Goal: Task Accomplishment & Management: Use online tool/utility

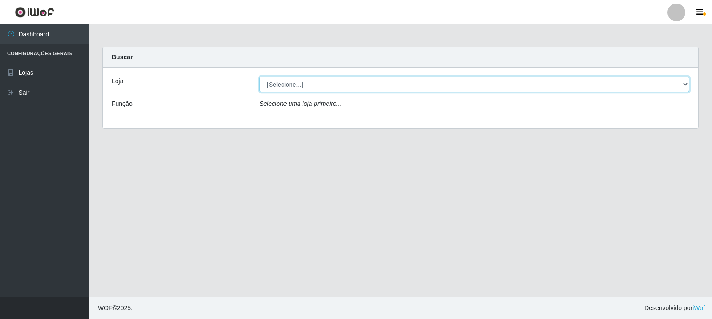
click at [684, 82] on select "[Selecione...] Rede Compras Supermercados - LOJA 3" at bounding box center [475, 85] width 430 height 16
select select "162"
click at [260, 77] on select "[Selecione...] Rede Compras Supermercados - LOJA 3" at bounding box center [475, 85] width 430 height 16
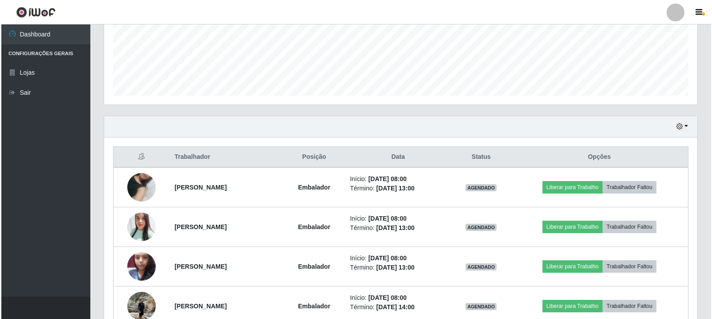
scroll to position [267, 0]
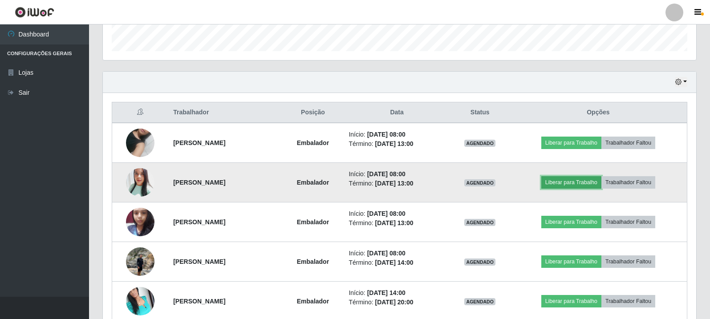
click at [579, 180] on button "Liberar para Trabalho" at bounding box center [571, 182] width 60 height 12
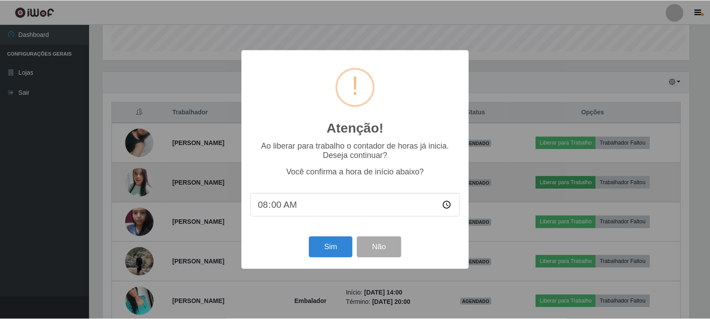
scroll to position [185, 589]
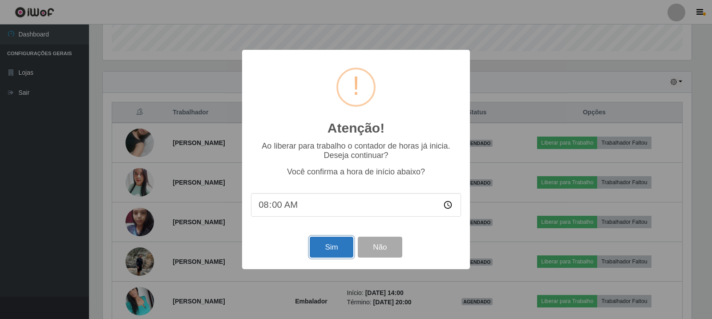
click at [342, 247] on button "Sim" at bounding box center [331, 247] width 43 height 21
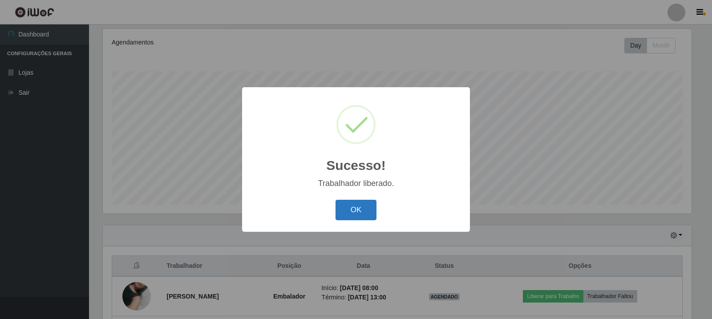
click at [357, 208] on button "OK" at bounding box center [356, 210] width 41 height 21
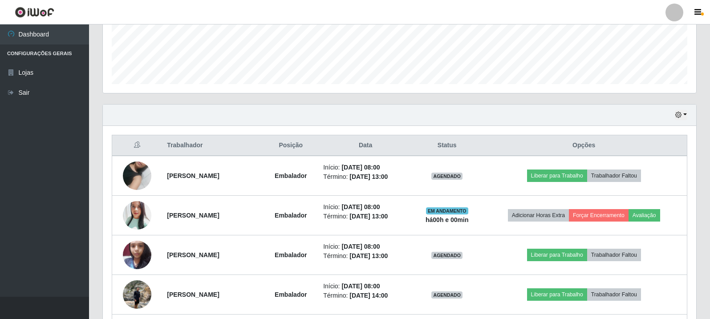
scroll to position [247, 0]
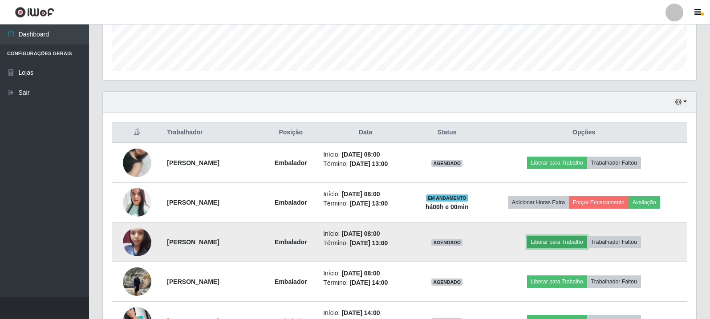
click at [579, 244] on button "Liberar para Trabalho" at bounding box center [557, 242] width 60 height 12
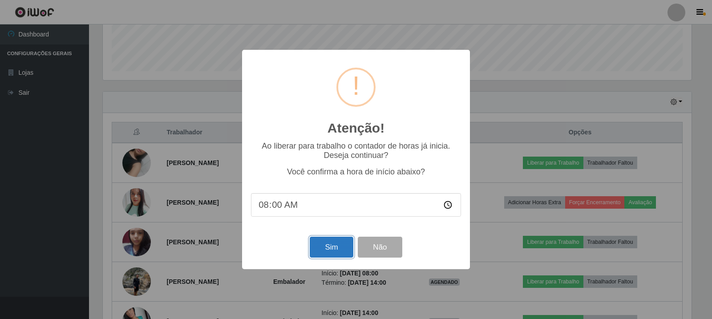
click at [329, 253] on button "Sim" at bounding box center [331, 247] width 43 height 21
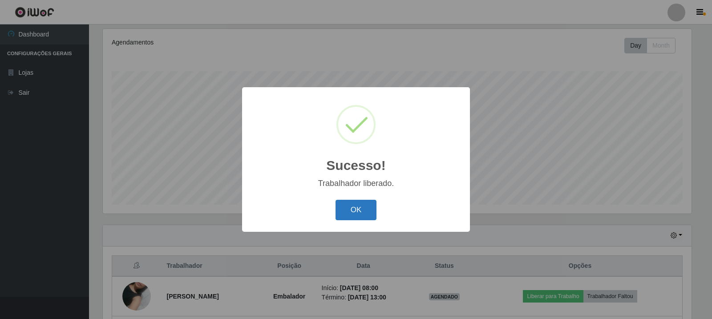
click at [358, 211] on button "OK" at bounding box center [356, 210] width 41 height 21
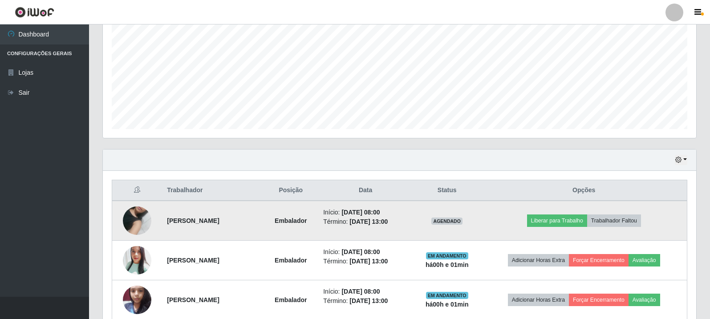
scroll to position [203, 0]
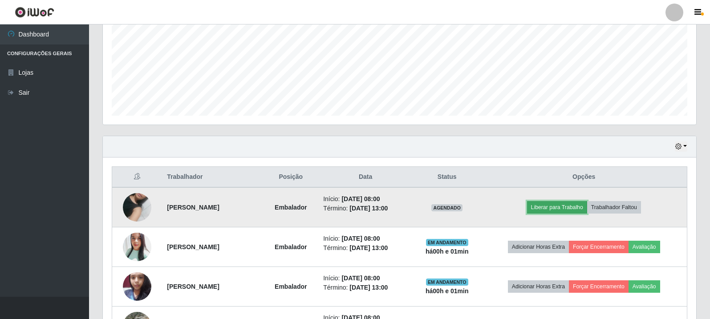
click at [578, 207] on button "Liberar para Trabalho" at bounding box center [557, 207] width 60 height 12
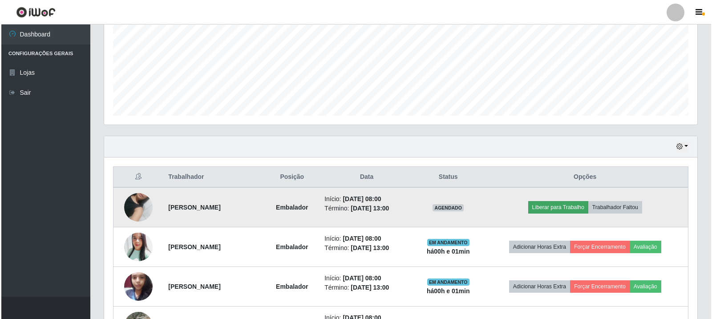
scroll to position [185, 589]
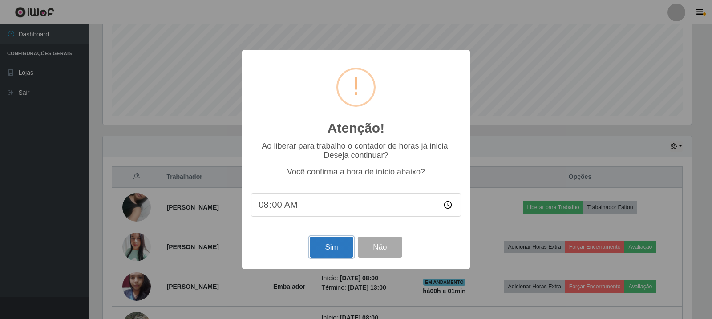
click at [333, 250] on button "Sim" at bounding box center [331, 247] width 43 height 21
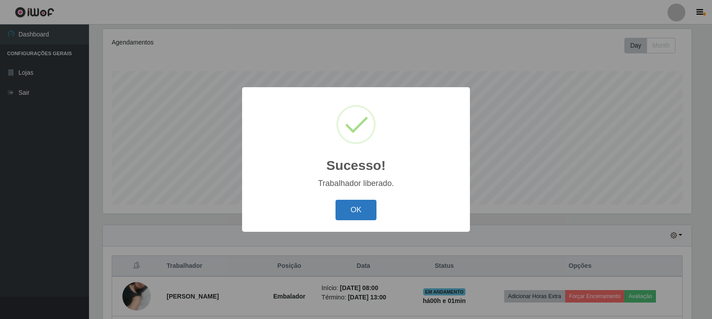
click at [363, 204] on button "OK" at bounding box center [356, 210] width 41 height 21
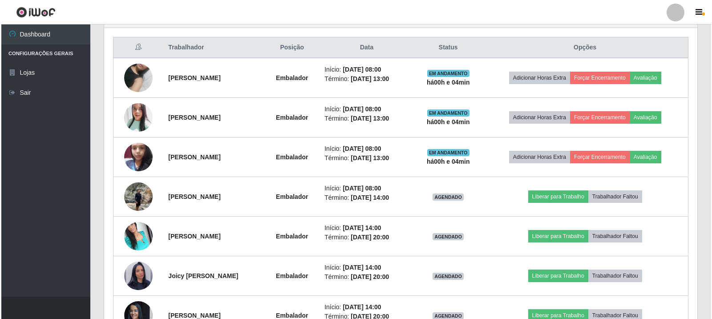
scroll to position [336, 0]
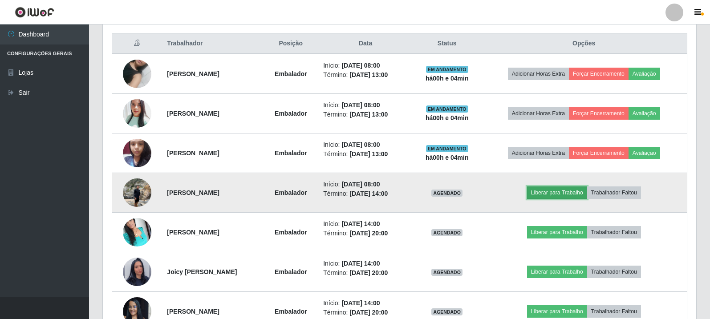
click at [559, 194] on button "Liberar para Trabalho" at bounding box center [557, 193] width 60 height 12
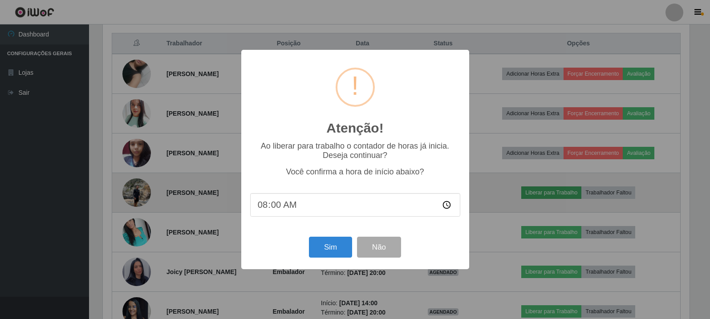
scroll to position [185, 589]
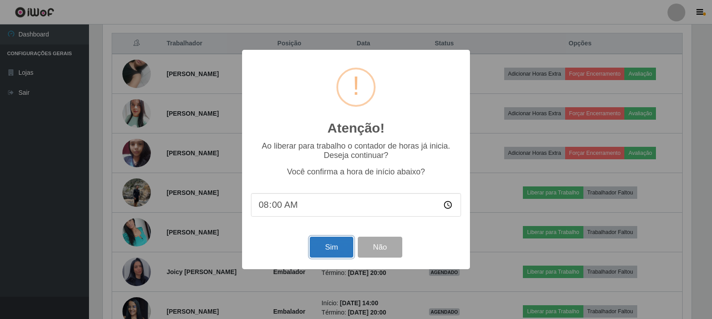
click at [339, 251] on button "Sim" at bounding box center [331, 247] width 43 height 21
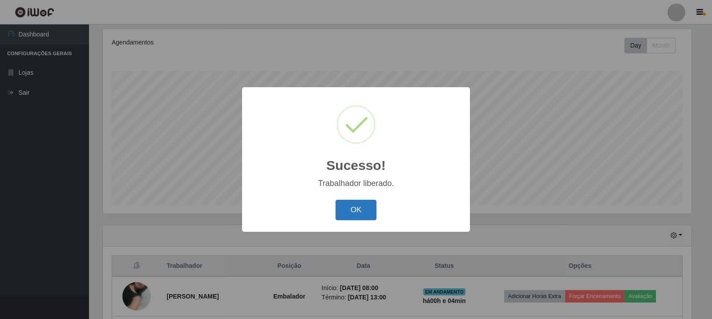
click at [354, 212] on button "OK" at bounding box center [356, 210] width 41 height 21
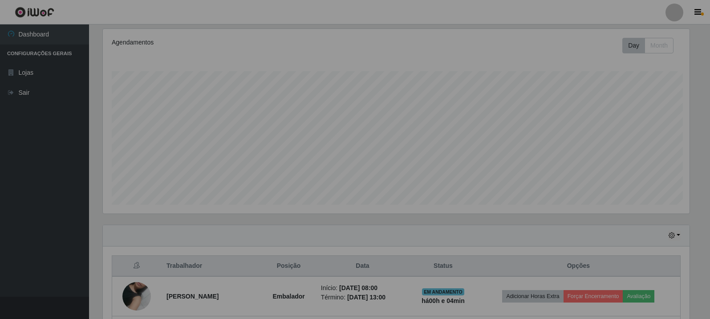
scroll to position [185, 594]
